Goal: Task Accomplishment & Management: Use online tool/utility

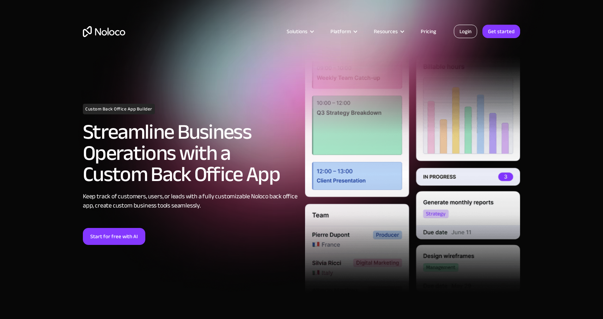
click at [465, 33] on link "Login" at bounding box center [465, 31] width 23 height 13
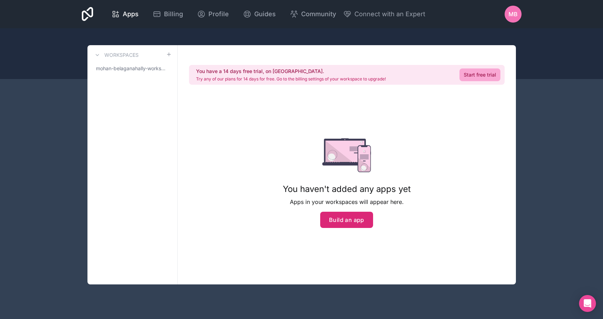
click at [347, 220] on button "Build an app" at bounding box center [346, 220] width 53 height 16
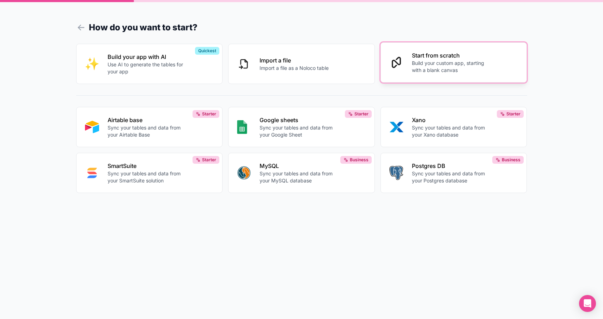
click at [436, 64] on p "Build your custom app, starting with a blank canvas" at bounding box center [451, 67] width 78 height 14
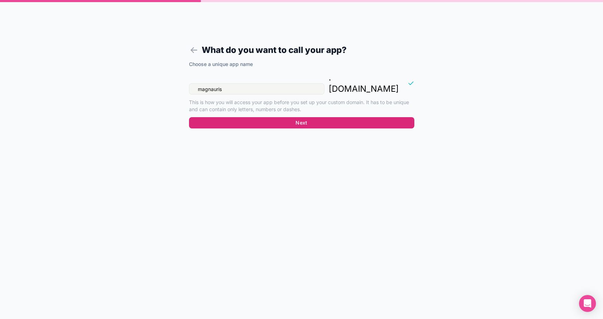
click at [308, 117] on button "Next" at bounding box center [301, 122] width 225 height 11
